Goal: Task Accomplishment & Management: Manage account settings

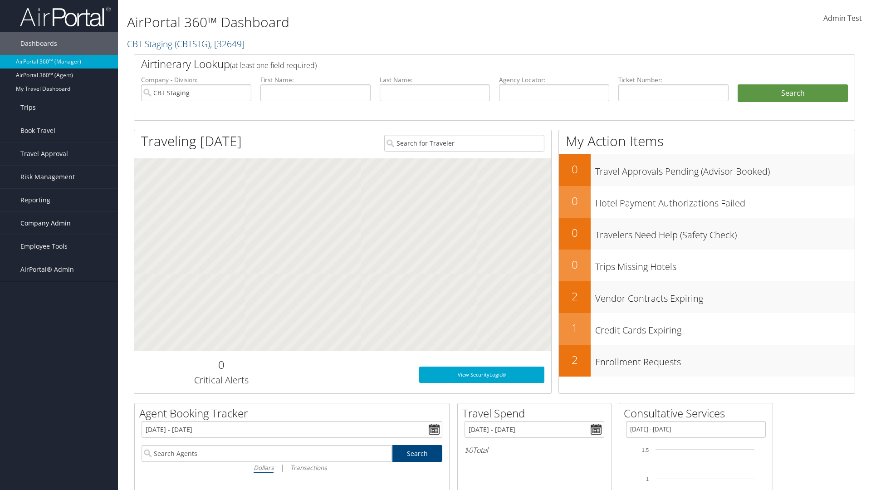
click at [59, 223] on span "Company Admin" at bounding box center [45, 223] width 50 height 23
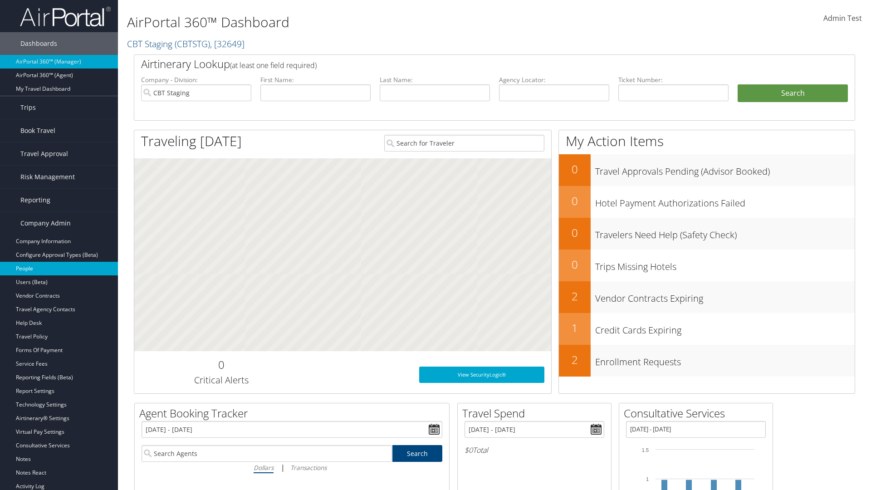
click at [59, 268] on link "People" at bounding box center [59, 269] width 118 height 14
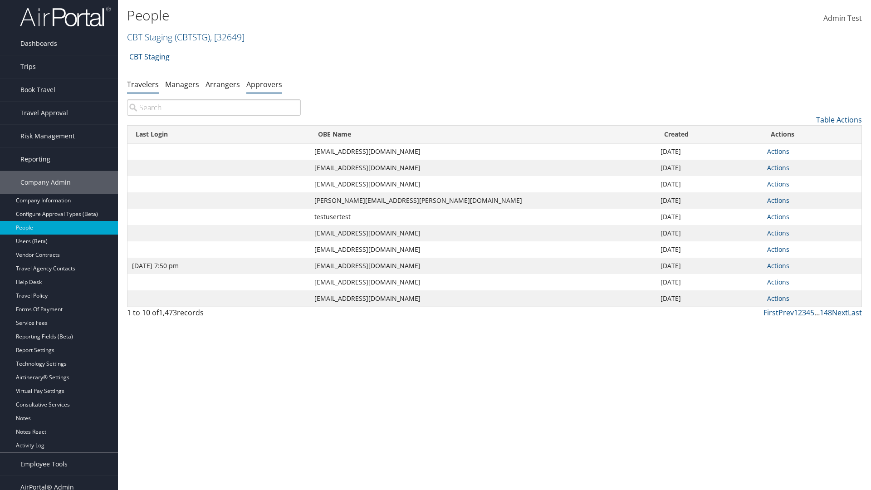
click at [264, 84] on link "Approvers" at bounding box center [264, 84] width 36 height 10
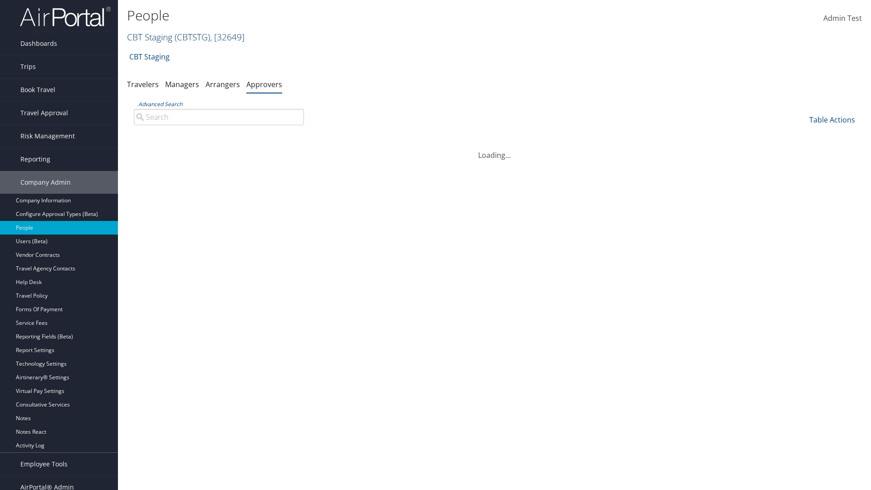
click at [150, 37] on link "CBT Staging ( CBTSTG ) , [ 32649 ]" at bounding box center [185, 37] width 117 height 12
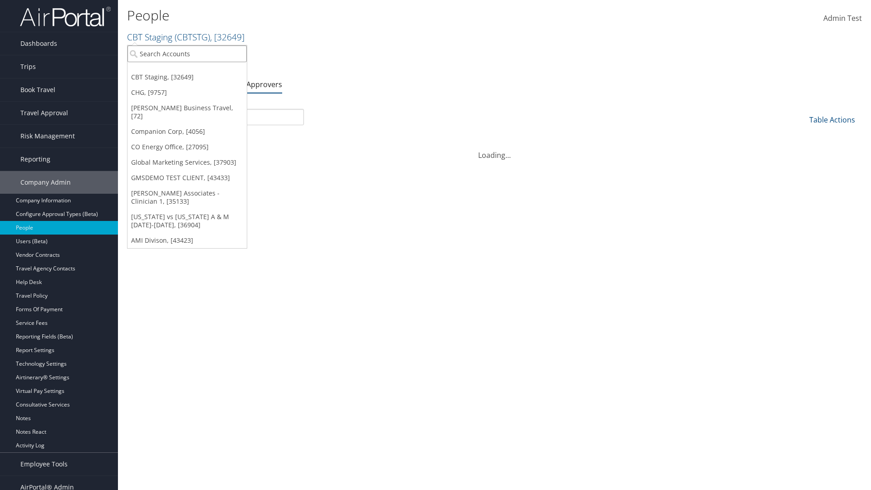
click at [187, 54] on input "search" at bounding box center [186, 53] width 119 height 17
type input "CBTSTG"
click at [187, 70] on div "CBT Staging (CBTSTG), [32649]" at bounding box center [186, 70] width 129 height 8
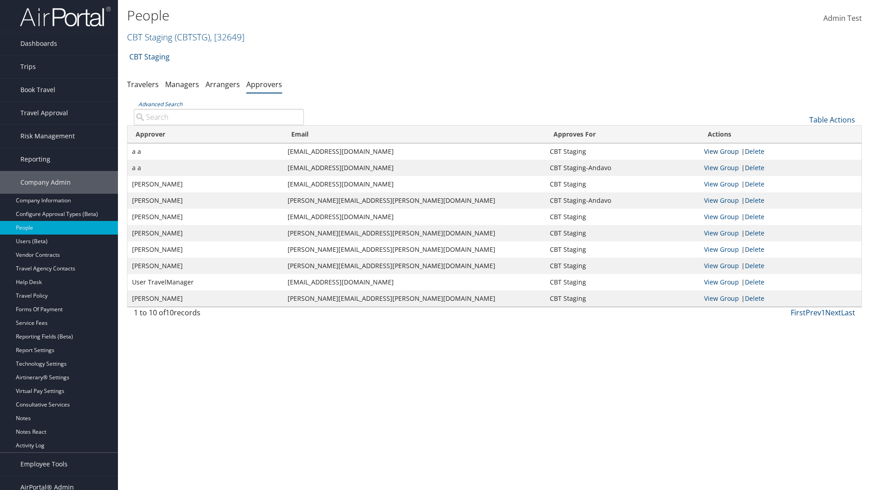
click at [721, 151] on link "View Group" at bounding box center [721, 151] width 35 height 9
